Goal: Information Seeking & Learning: Get advice/opinions

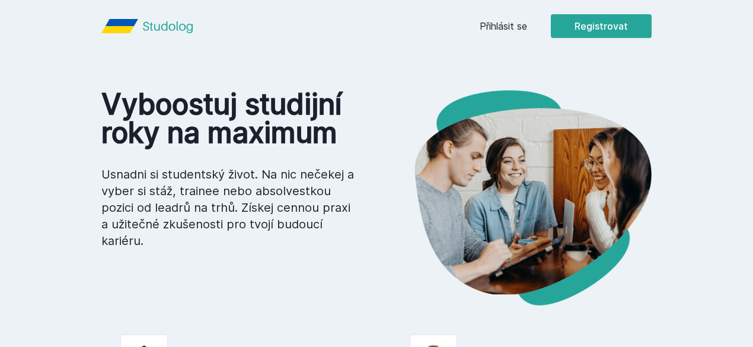
click at [578, 18] on div "Přihlásit se Registrovat" at bounding box center [566, 26] width 172 height 24
click at [527, 22] on link "Přihlásit se" at bounding box center [503, 26] width 47 height 14
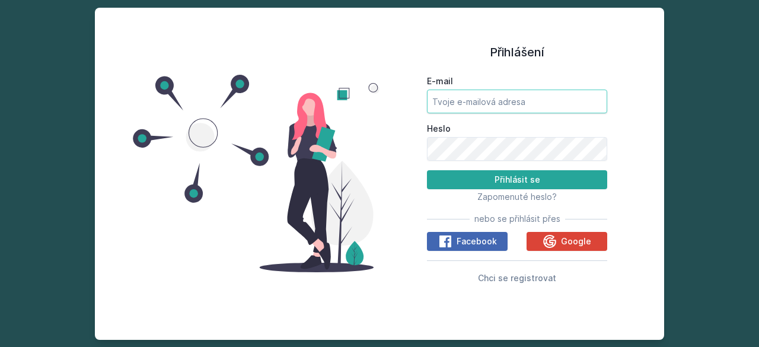
type input "[EMAIL_ADDRESS][DOMAIN_NAME]"
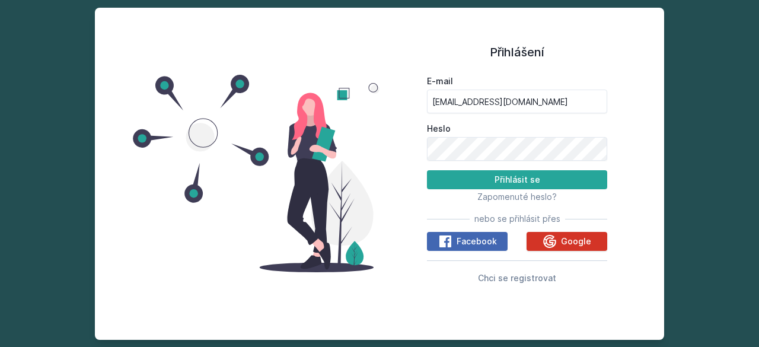
click at [571, 237] on span "Google" at bounding box center [576, 241] width 30 height 12
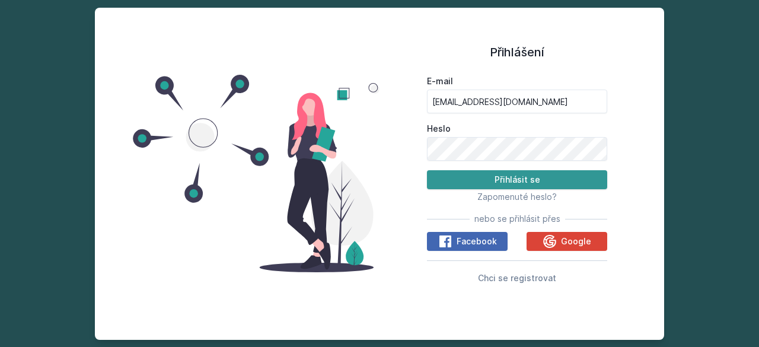
click at [475, 178] on button "Přihlásit se" at bounding box center [517, 179] width 180 height 19
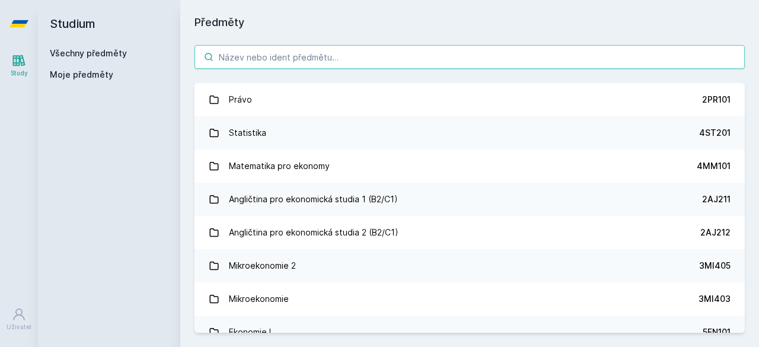
click at [288, 63] on input "search" at bounding box center [470, 57] width 550 height 24
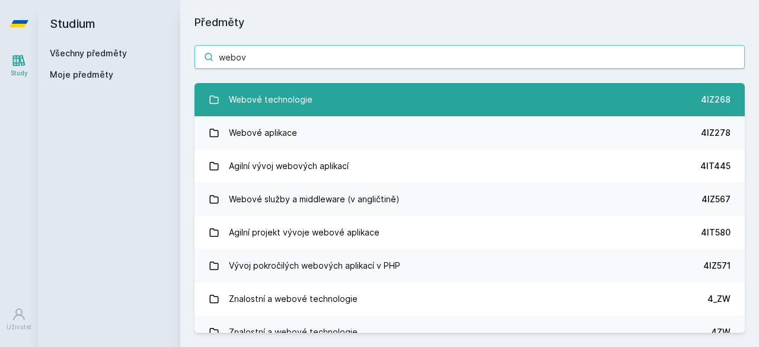
type input "webov"
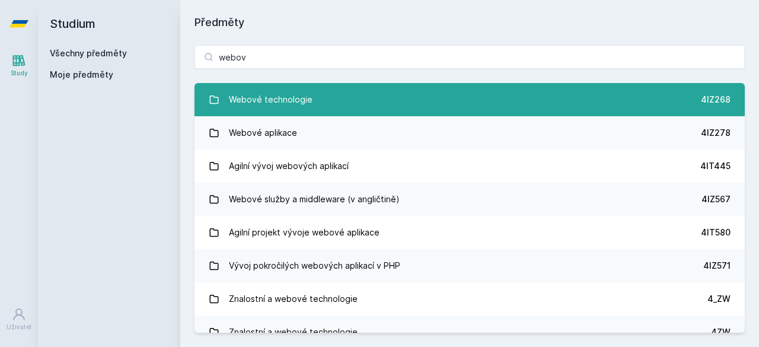
click at [320, 102] on link "Webové technologie 4IZ268" at bounding box center [470, 99] width 550 height 33
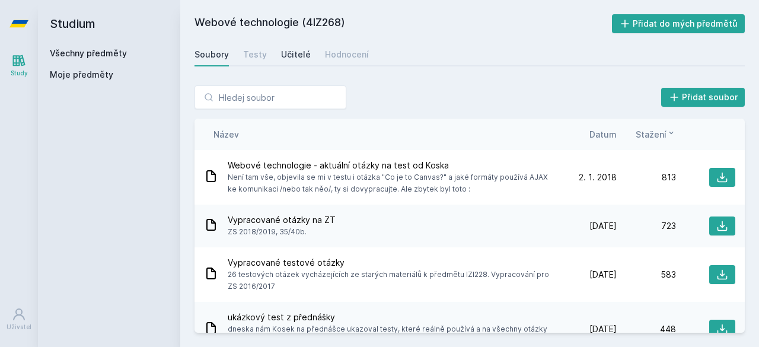
click at [289, 53] on div "Učitelé" at bounding box center [296, 55] width 30 height 12
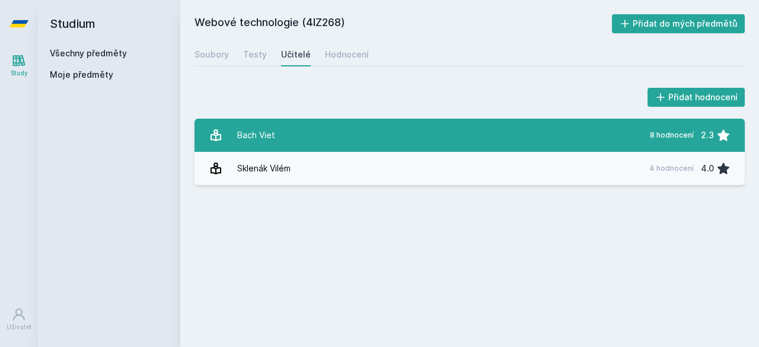
click at [327, 129] on link "Bach Viet 8 hodnocení 2.3" at bounding box center [470, 135] width 550 height 33
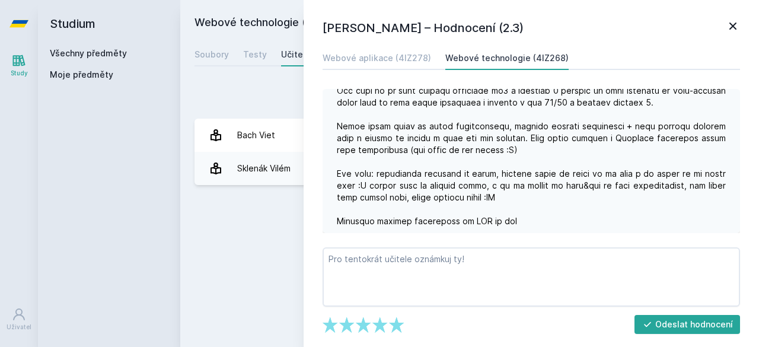
scroll to position [612, 0]
click at [733, 30] on icon at bounding box center [733, 26] width 14 height 14
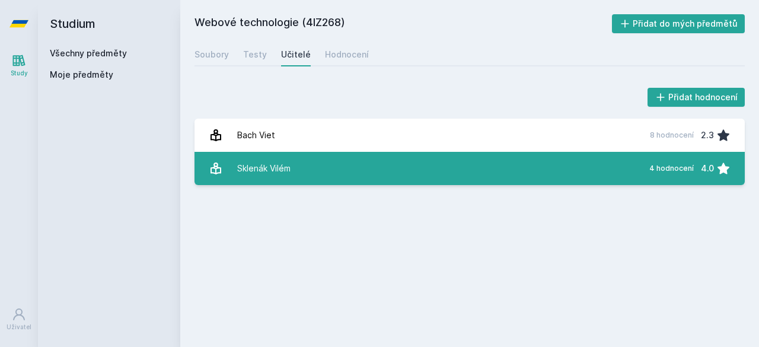
click at [428, 171] on link "[PERSON_NAME] 4 hodnocení 4.0" at bounding box center [470, 168] width 550 height 33
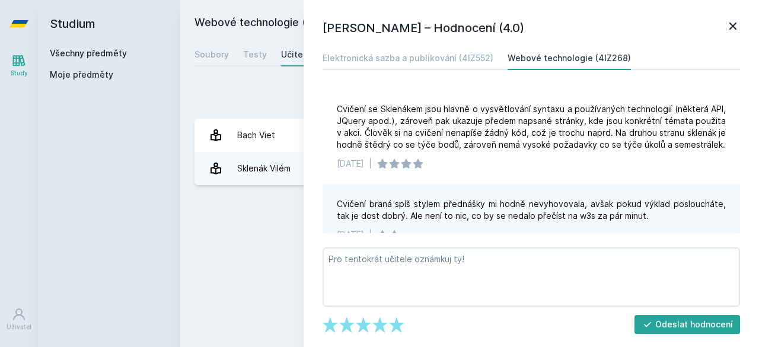
click at [734, 30] on icon at bounding box center [733, 26] width 14 height 14
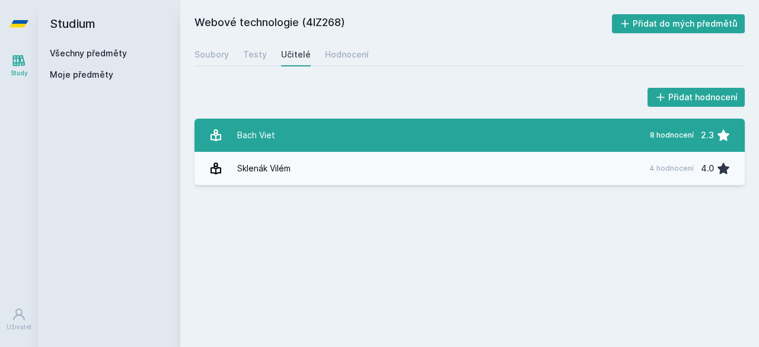
click at [350, 132] on link "Bach Viet 8 hodnocení 2.3" at bounding box center [470, 135] width 550 height 33
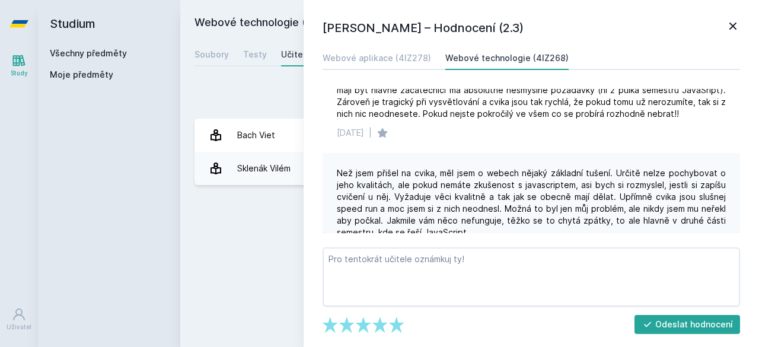
scroll to position [1445, 0]
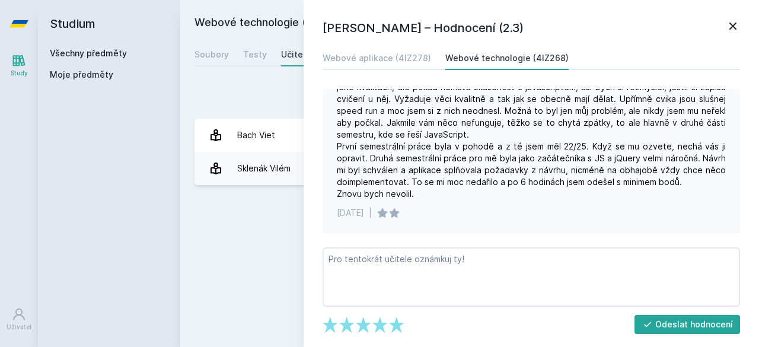
click at [733, 26] on icon at bounding box center [733, 26] width 7 height 7
